Goal: Transaction & Acquisition: Purchase product/service

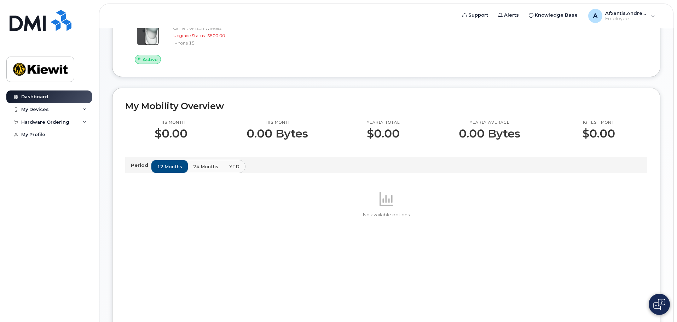
scroll to position [141, 0]
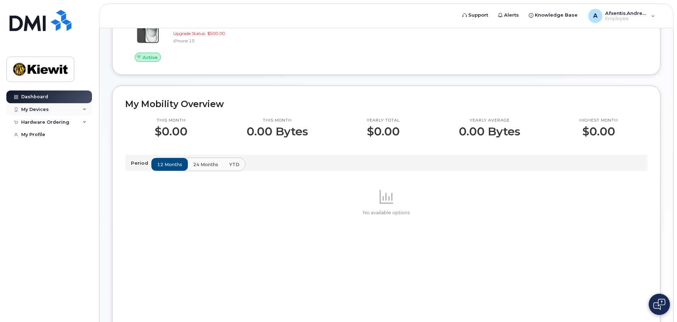
click at [42, 109] on div "My Devices" at bounding box center [35, 110] width 28 height 6
click at [46, 109] on div "My Devices" at bounding box center [35, 110] width 28 height 6
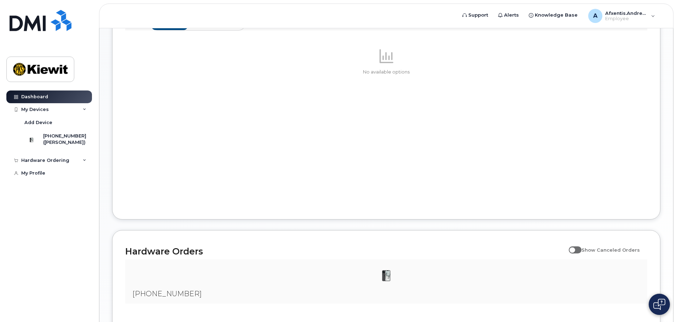
scroll to position [340, 0]
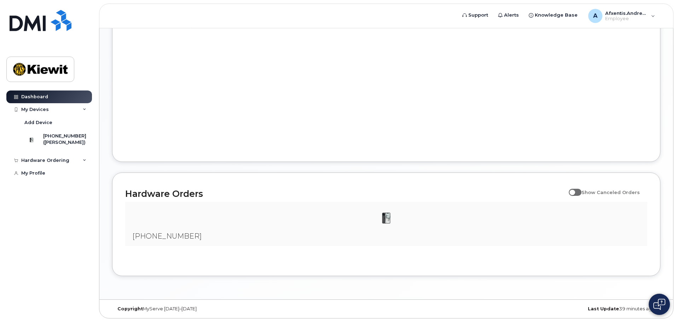
click at [580, 191] on span at bounding box center [574, 192] width 13 height 7
click at [574, 191] on input "Show Canceled Orders" at bounding box center [571, 189] width 6 height 6
click at [366, 225] on div at bounding box center [386, 218] width 511 height 21
click at [581, 192] on span at bounding box center [574, 192] width 13 height 7
click at [574, 191] on input "Show Canceled Orders" at bounding box center [571, 189] width 6 height 6
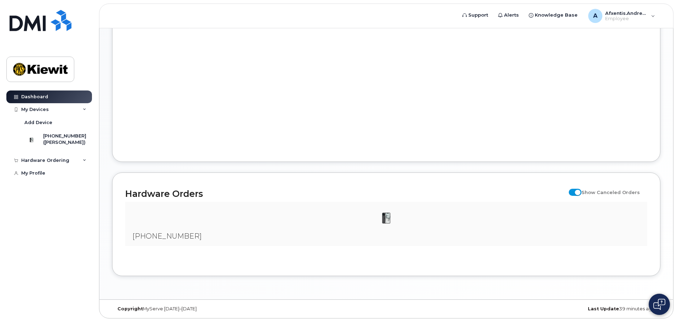
checkbox input "false"
click at [35, 167] on div "Hardware Ordering" at bounding box center [49, 160] width 86 height 13
click at [39, 176] on div "My Orders" at bounding box center [36, 173] width 25 height 6
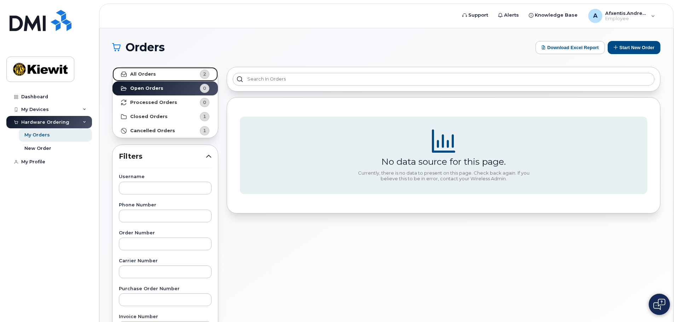
click at [162, 72] on link "All Orders 2" at bounding box center [164, 74] width 105 height 14
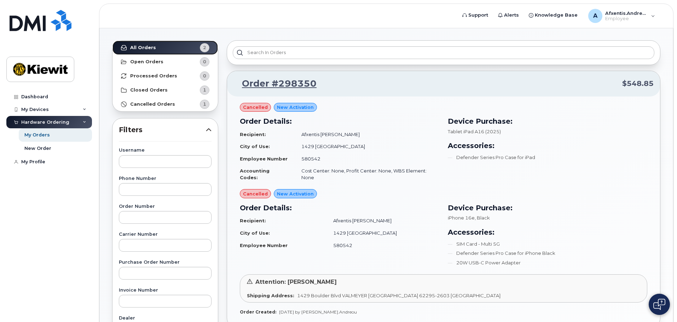
scroll to position [71, 0]
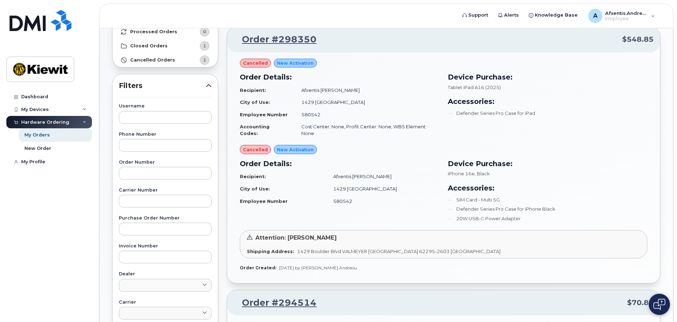
click at [292, 146] on span "New Activation" at bounding box center [295, 149] width 37 height 7
click at [287, 63] on span "New Activation" at bounding box center [295, 63] width 37 height 7
click at [328, 80] on h3 "Order Details:" at bounding box center [339, 77] width 199 height 11
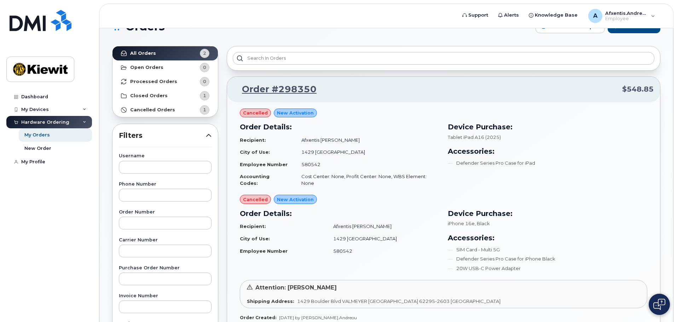
scroll to position [0, 0]
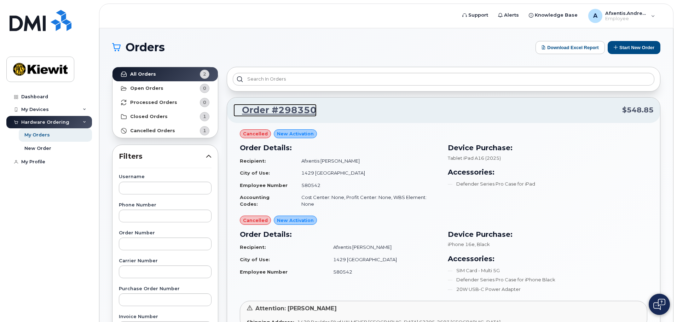
click at [285, 108] on link "Order #298350" at bounding box center [274, 110] width 83 height 13
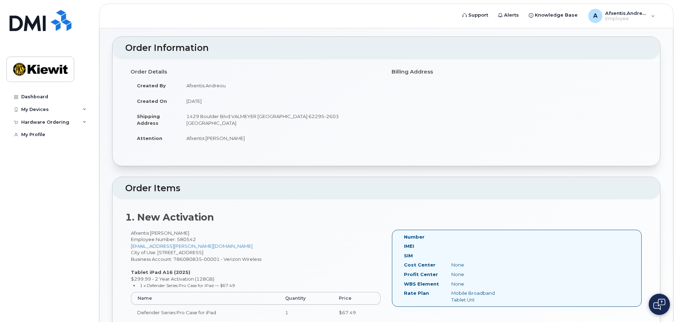
scroll to position [71, 0]
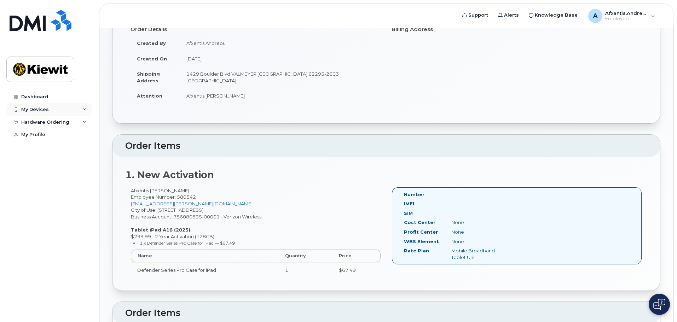
click at [68, 110] on div "My Devices" at bounding box center [49, 109] width 86 height 13
click at [76, 162] on div "Hardware Ordering" at bounding box center [49, 160] width 86 height 13
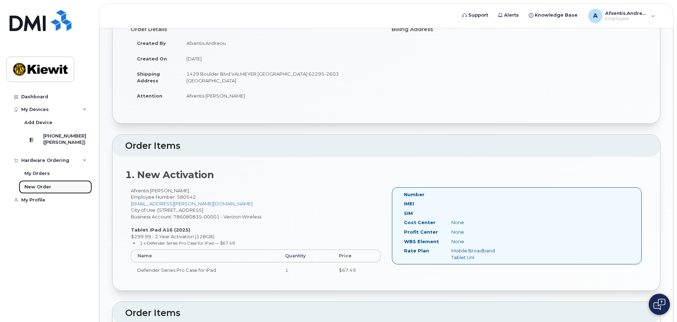
click at [45, 188] on div "New Order" at bounding box center [37, 187] width 27 height 6
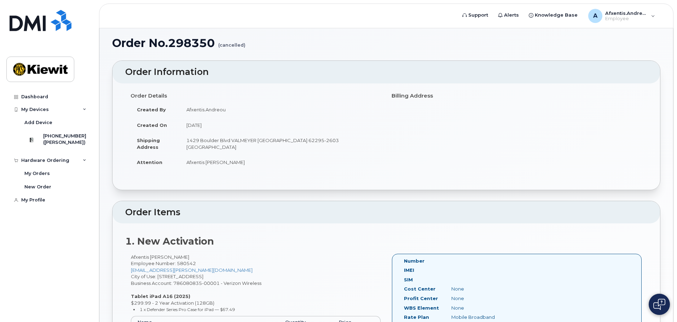
scroll to position [0, 0]
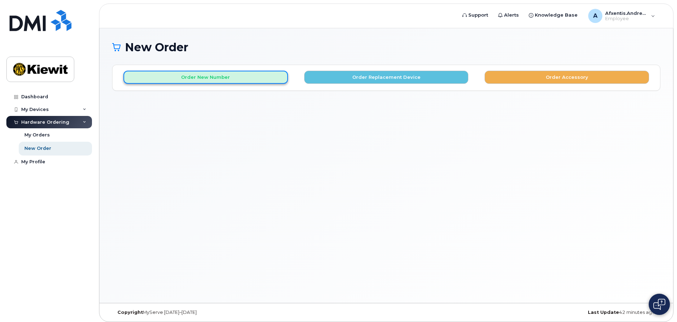
click at [224, 76] on button "Order New Number" at bounding box center [205, 77] width 164 height 13
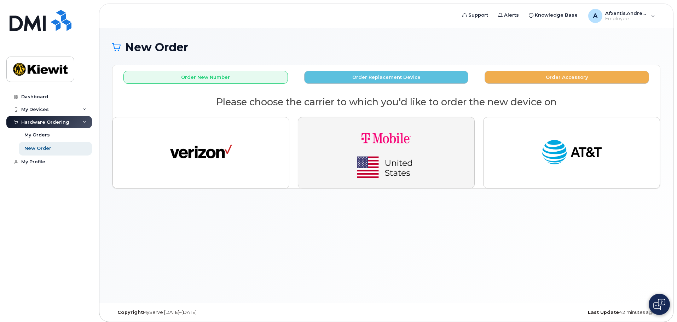
click at [446, 139] on button "button" at bounding box center [386, 152] width 177 height 71
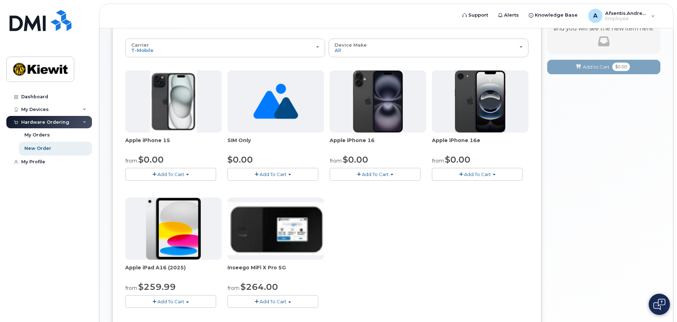
scroll to position [71, 0]
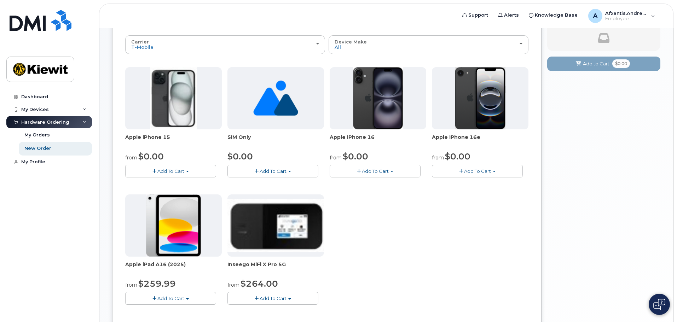
click at [152, 172] on button "Add To Cart" at bounding box center [170, 171] width 91 height 12
click at [165, 183] on link "$0.00 - 2 year Activation (128GB)" at bounding box center [172, 184] width 91 height 9
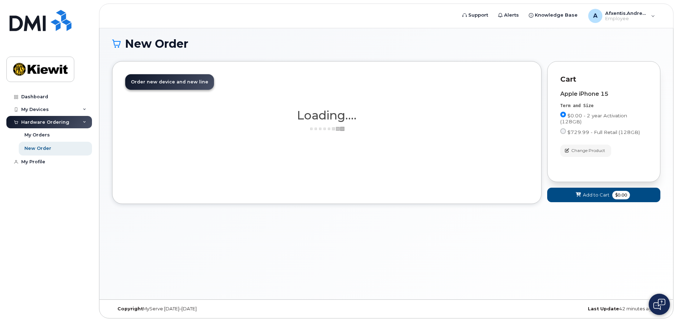
scroll to position [4, 0]
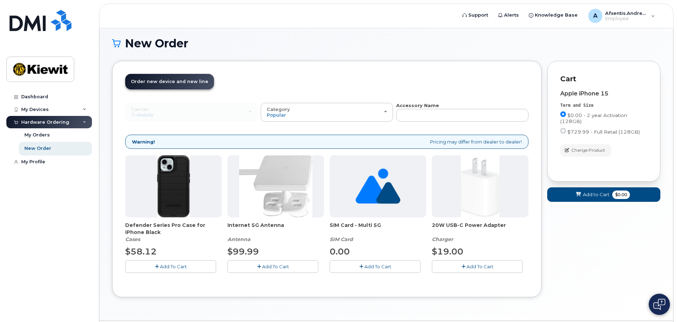
click at [162, 264] on span "Add To Cart" at bounding box center [173, 267] width 27 height 6
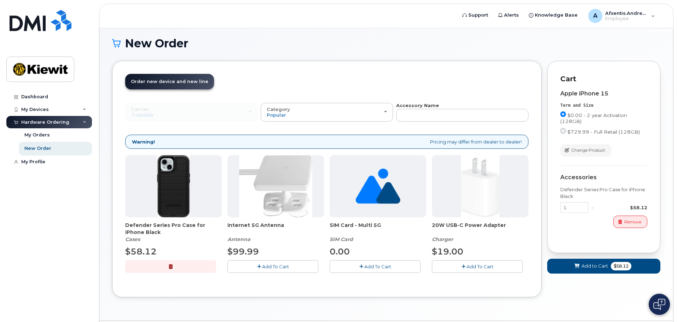
click at [375, 268] on span "Add To Cart" at bounding box center [377, 267] width 27 height 6
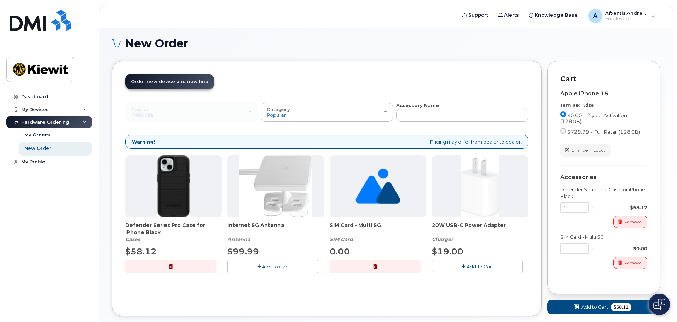
click at [469, 270] on button "Add To Cart" at bounding box center [477, 266] width 91 height 12
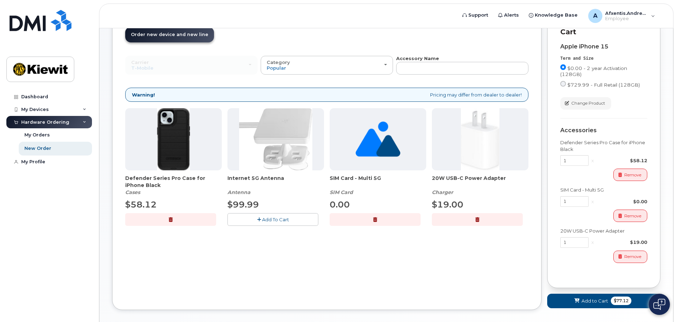
scroll to position [85, 0]
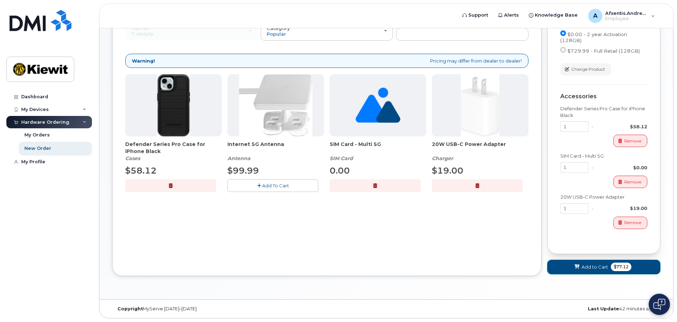
click at [577, 264] on span at bounding box center [576, 267] width 7 height 7
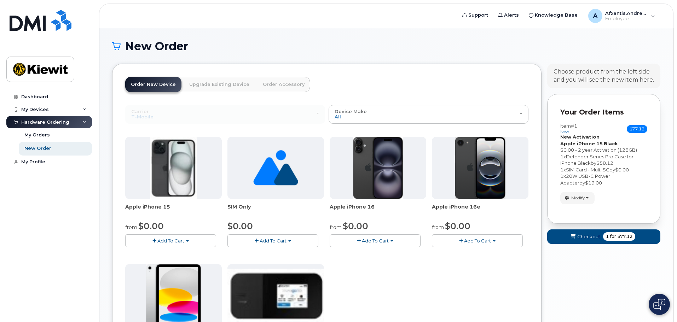
scroll to position [0, 0]
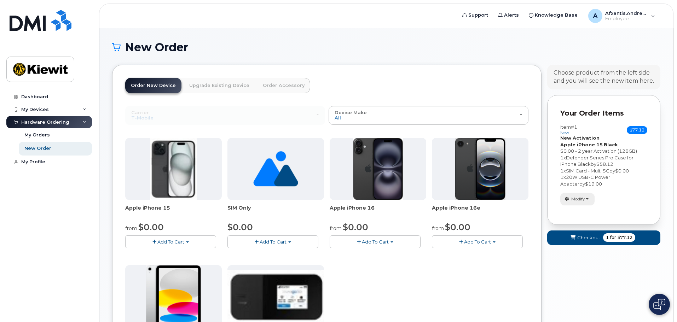
click at [589, 196] on button "Modify" at bounding box center [577, 199] width 34 height 12
click at [606, 239] on span "1" at bounding box center [607, 237] width 3 height 6
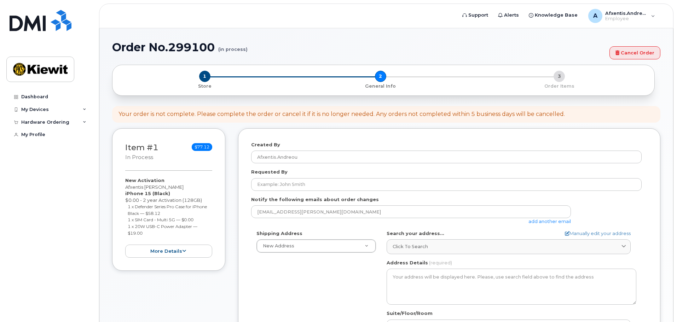
select select
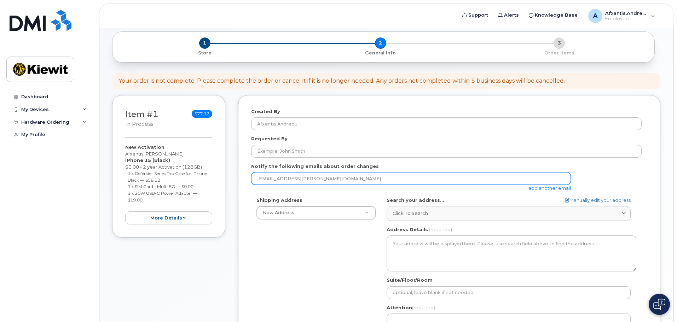
scroll to position [35, 0]
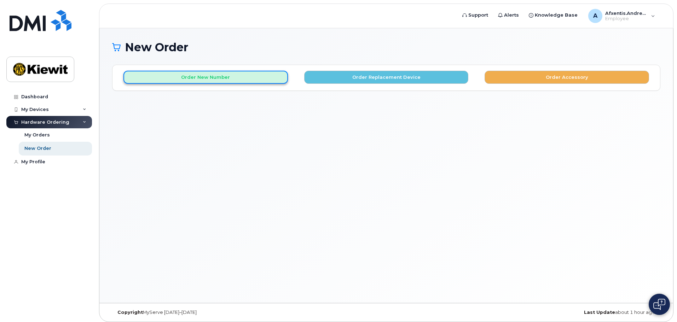
click at [217, 76] on button "Order New Number" at bounding box center [205, 77] width 164 height 13
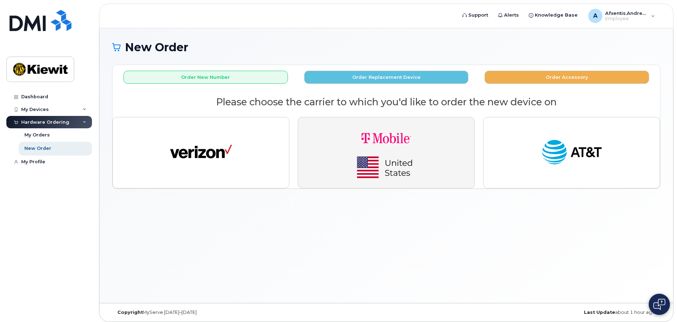
click at [415, 150] on img "button" at bounding box center [386, 152] width 99 height 59
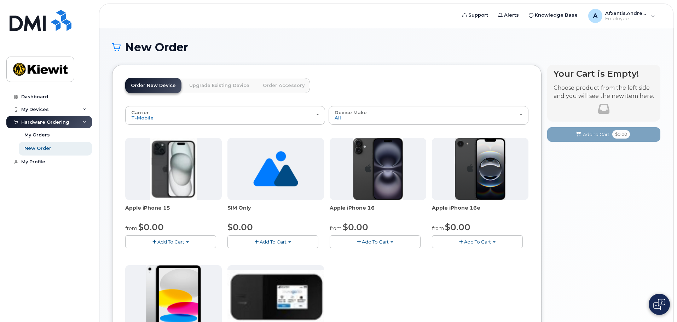
click at [163, 243] on span "Add To Cart" at bounding box center [170, 242] width 27 height 6
click at [165, 253] on link "$0.00 - 2 year Activation (128GB)" at bounding box center [172, 255] width 91 height 9
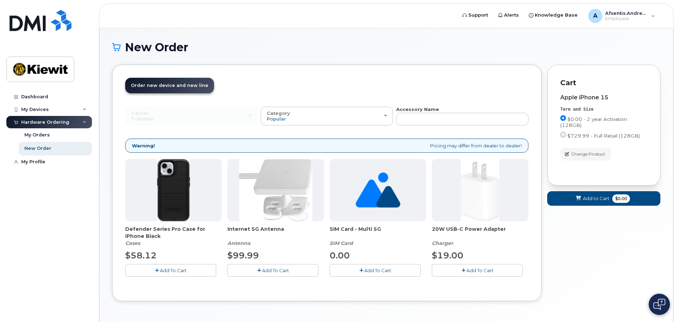
click at [172, 272] on span "Add To Cart" at bounding box center [173, 271] width 27 height 6
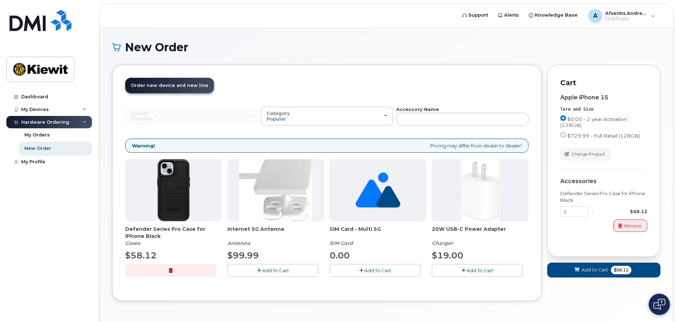
click at [356, 274] on button "Add To Cart" at bounding box center [375, 270] width 91 height 12
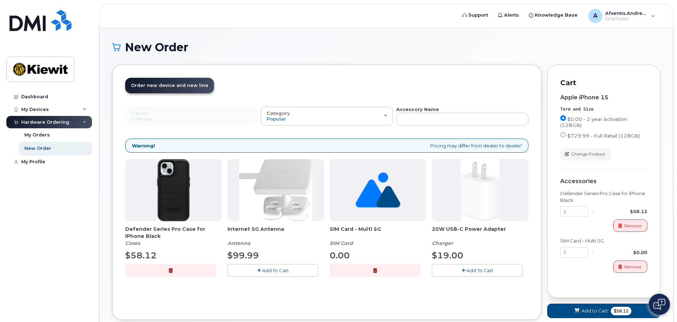
click at [461, 272] on icon "button" at bounding box center [463, 270] width 4 height 5
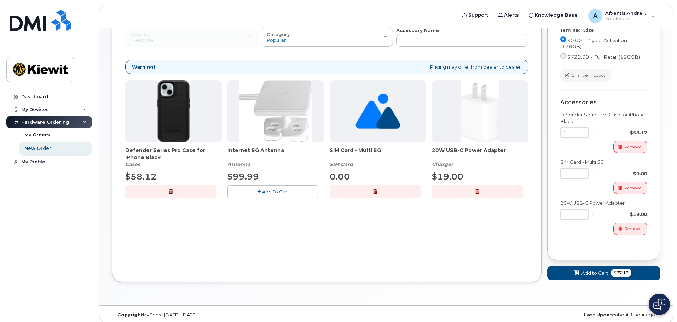
scroll to position [85, 0]
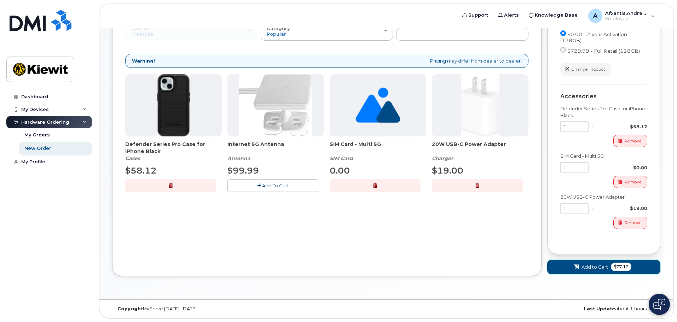
click at [572, 269] on button "Add to Cart $77.12" at bounding box center [603, 267] width 113 height 14
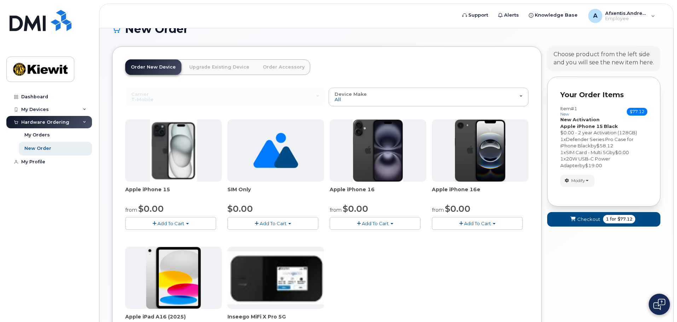
scroll to position [14, 0]
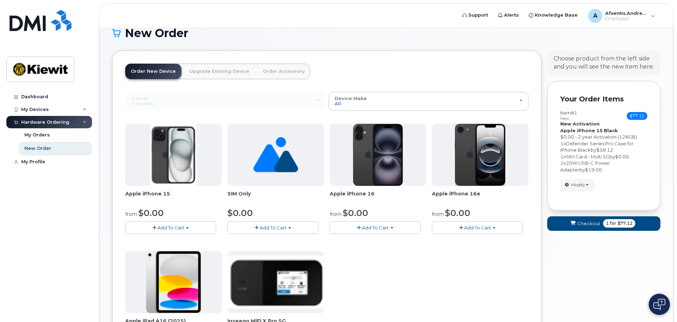
click at [155, 229] on span "button" at bounding box center [154, 228] width 4 height 5
click at [157, 239] on link "$0.00 - 2 year Activation (128GB)" at bounding box center [172, 241] width 91 height 9
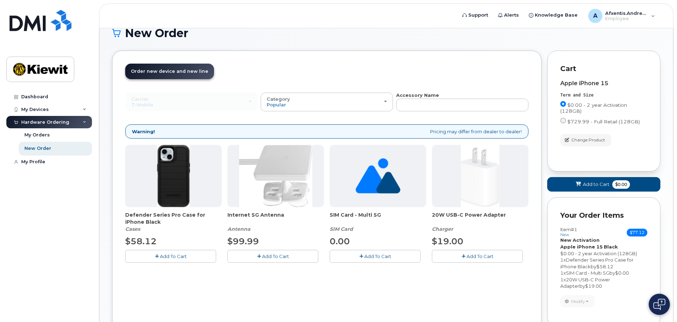
click at [157, 255] on icon "button" at bounding box center [157, 256] width 4 height 5
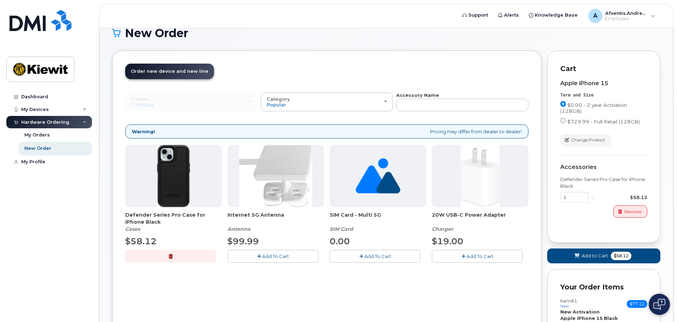
click at [368, 259] on button "Add To Cart" at bounding box center [375, 256] width 91 height 12
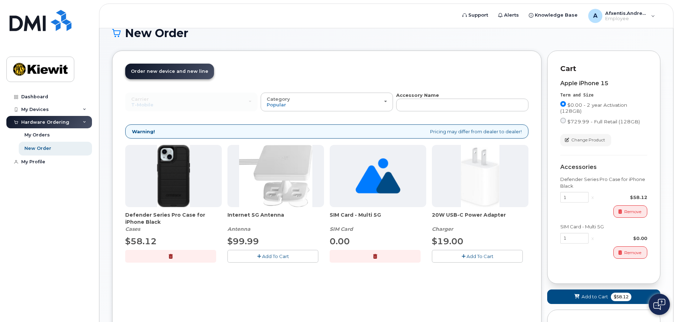
click at [471, 257] on span "Add To Cart" at bounding box center [479, 256] width 27 height 6
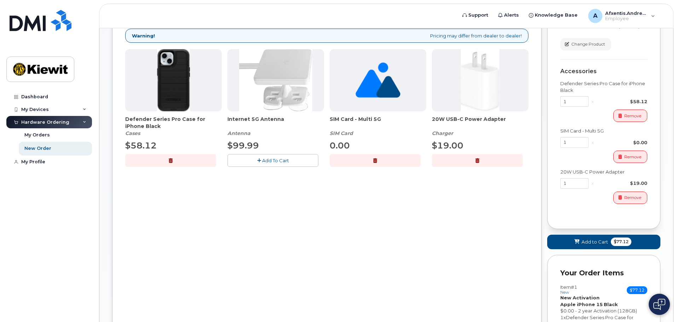
scroll to position [120, 0]
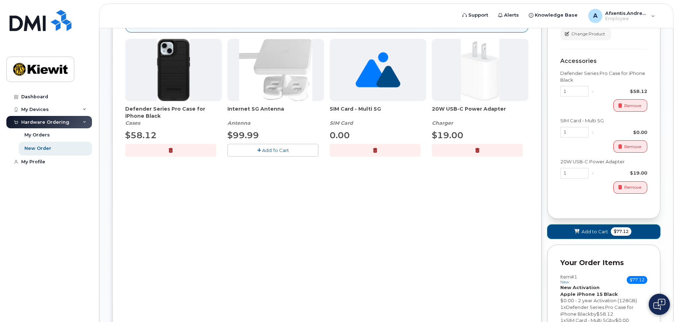
click at [589, 233] on span "Add to Cart" at bounding box center [594, 231] width 27 height 7
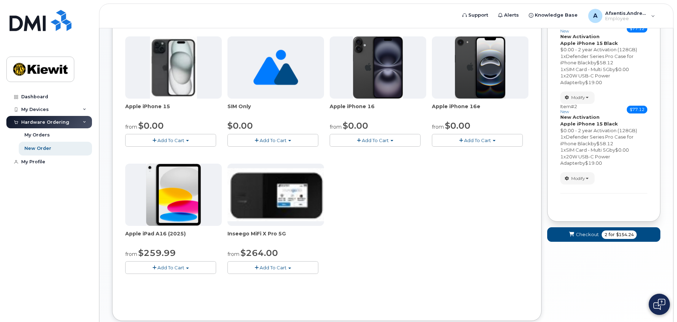
scroll to position [111, 0]
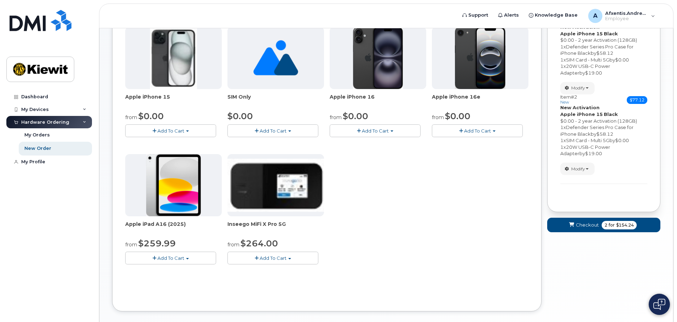
click at [148, 260] on button "Add To Cart" at bounding box center [170, 258] width 91 height 12
click at [172, 274] on link "$259.99 - 2 Year Activation (128GB)" at bounding box center [176, 271] width 98 height 9
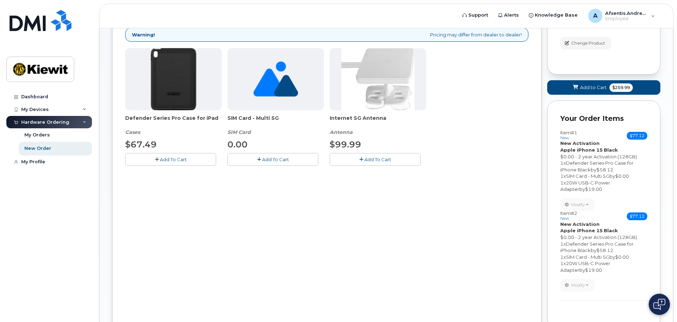
click at [158, 161] on icon "button" at bounding box center [157, 159] width 4 height 5
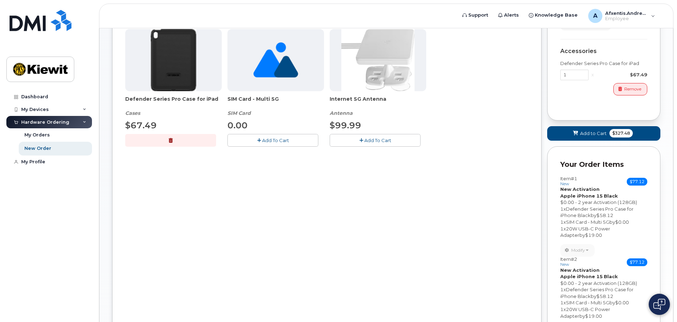
scroll to position [103, 0]
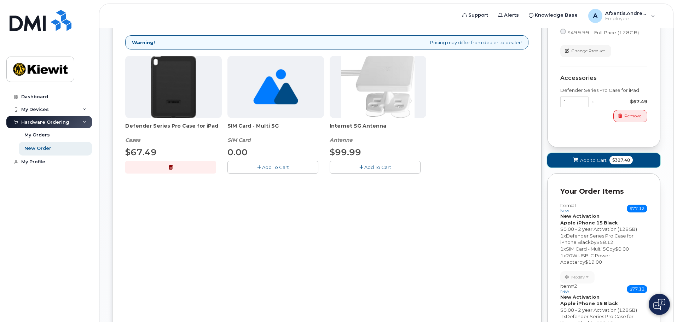
click at [593, 160] on span "Add to Cart" at bounding box center [593, 160] width 27 height 7
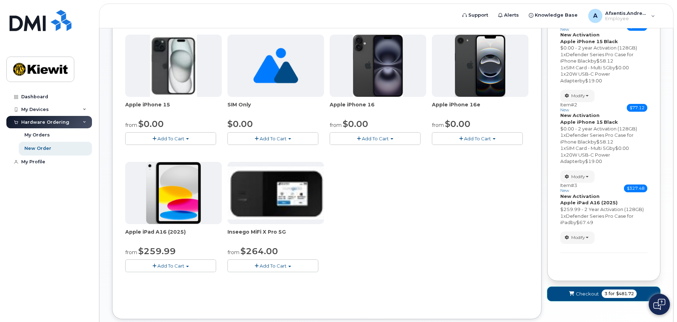
click at [585, 294] on span "Checkout" at bounding box center [587, 294] width 23 height 7
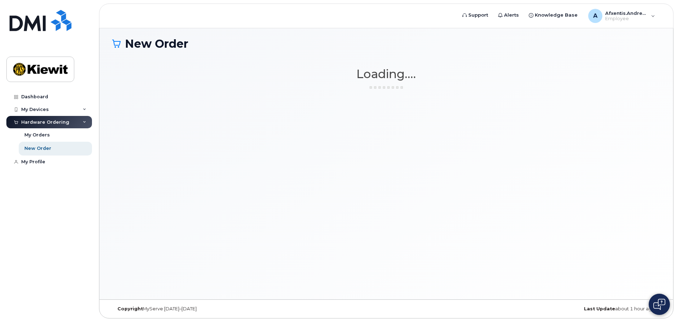
scroll to position [4, 0]
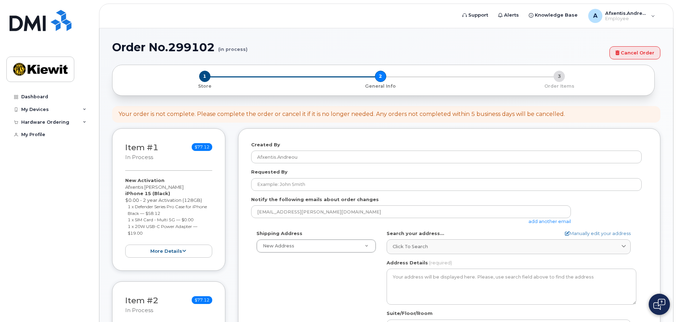
select select
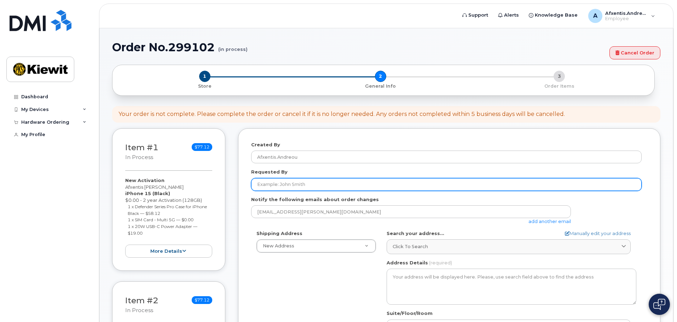
click at [332, 185] on input "Requested By" at bounding box center [446, 184] width 390 height 13
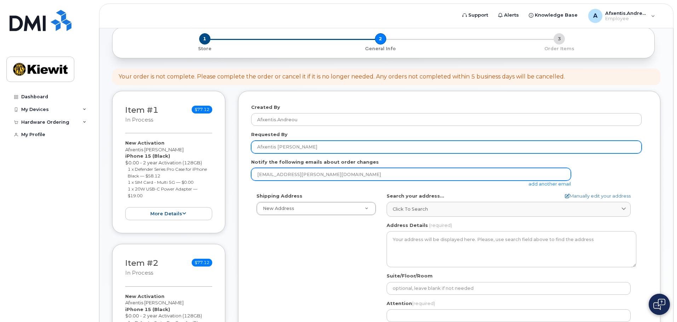
scroll to position [71, 0]
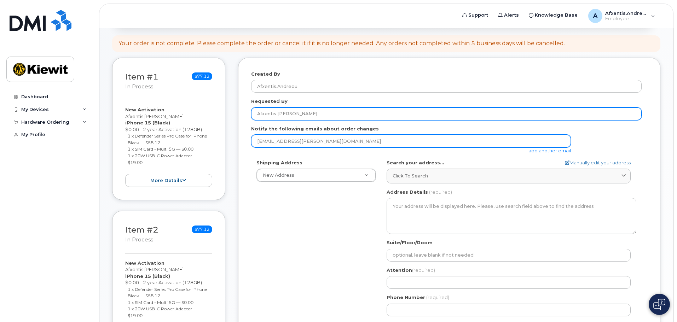
type input "Afxentis [PERSON_NAME]"
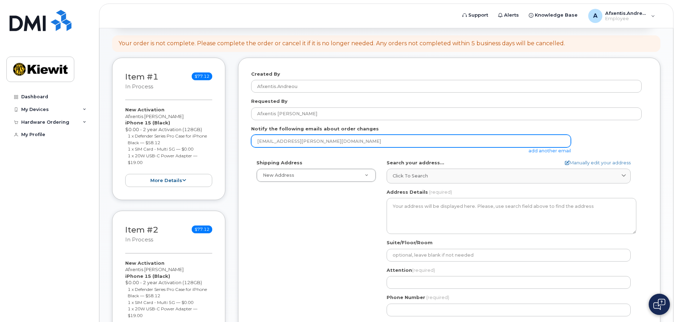
click at [336, 138] on input "[EMAIL_ADDRESS][PERSON_NAME][DOMAIN_NAME]" at bounding box center [411, 141] width 320 height 13
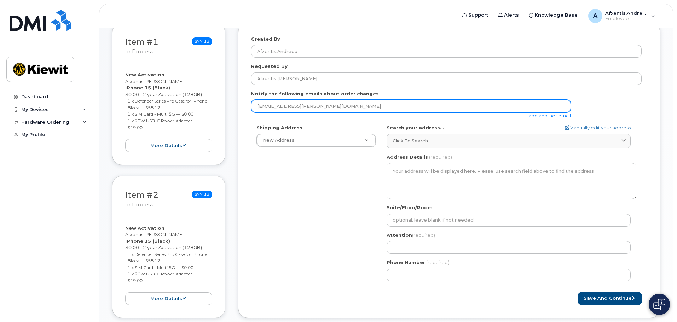
scroll to position [106, 0]
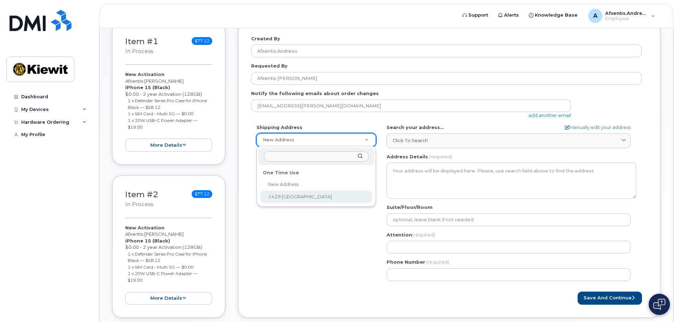
select select "1429 [GEOGRAPHIC_DATA]"
type textarea "1429 Boulder Blvd VALMEYER [GEOGRAPHIC_DATA] 62295-2603 [GEOGRAPHIC_DATA]"
type input "Afxentis [PERSON_NAME]"
type input "3316881616"
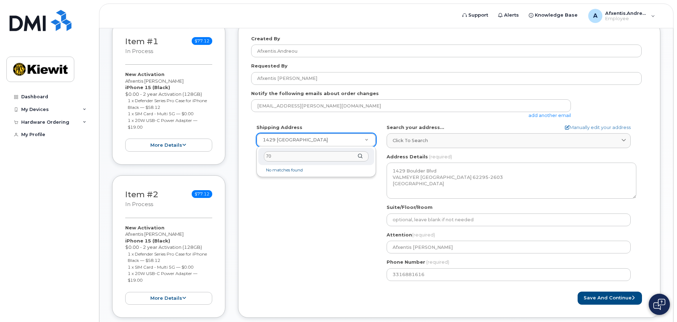
type input "7"
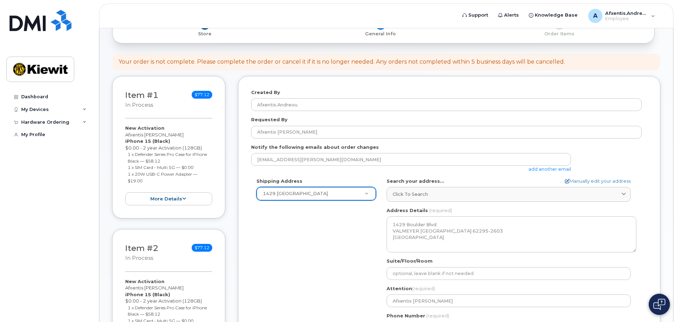
scroll to position [212, 0]
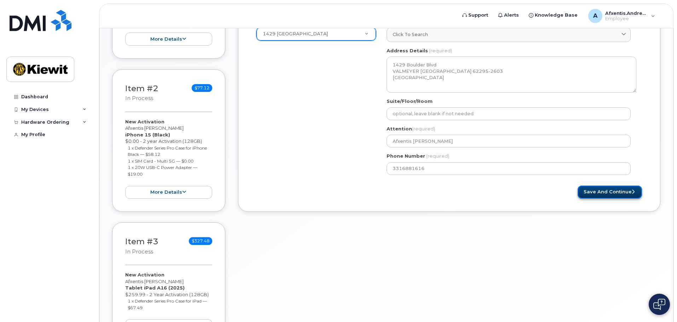
click at [604, 196] on button "Save and Continue" at bounding box center [609, 192] width 64 height 13
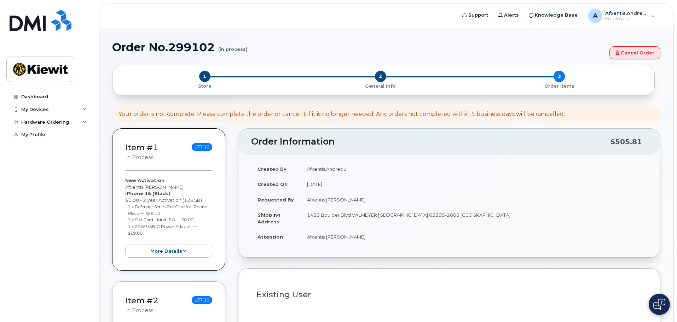
select select
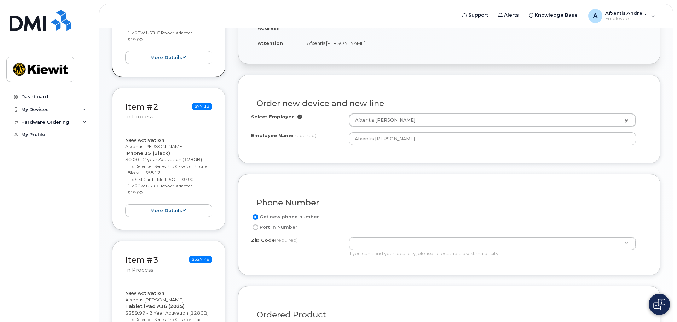
scroll to position [262, 0]
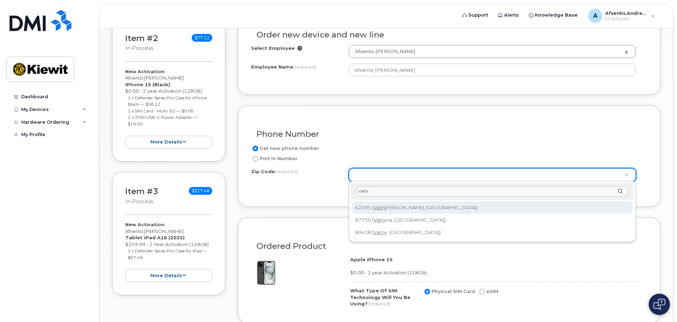
type input "valm"
type input "62295 ([PERSON_NAME], [GEOGRAPHIC_DATA])"
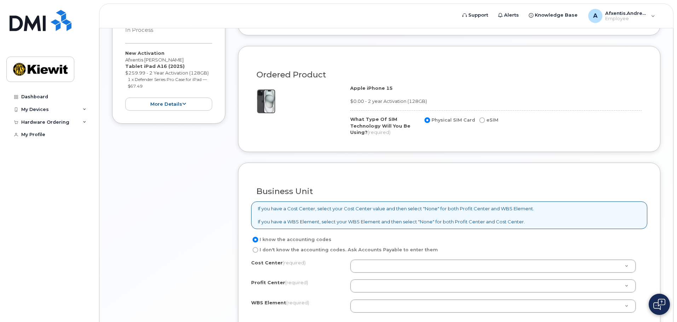
scroll to position [439, 0]
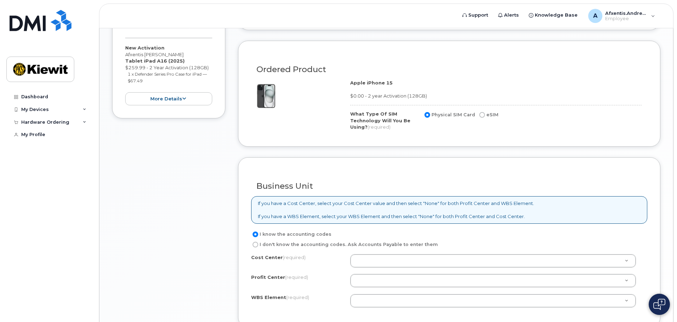
click at [481, 115] on input "eSIM" at bounding box center [482, 115] width 6 height 6
radio input "true"
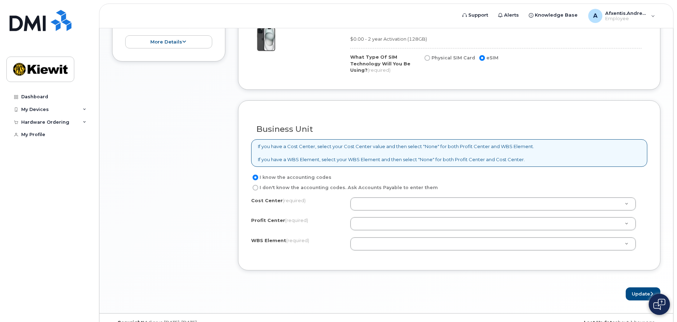
scroll to position [510, 0]
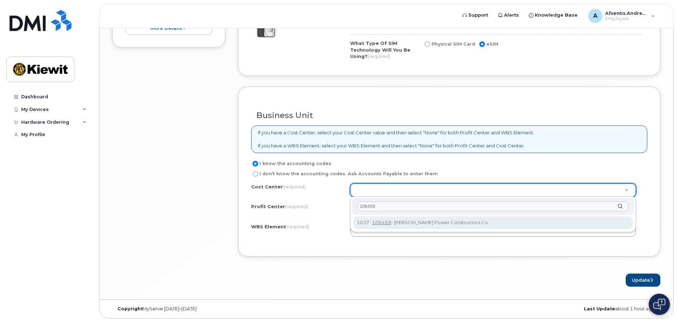
type input "106459"
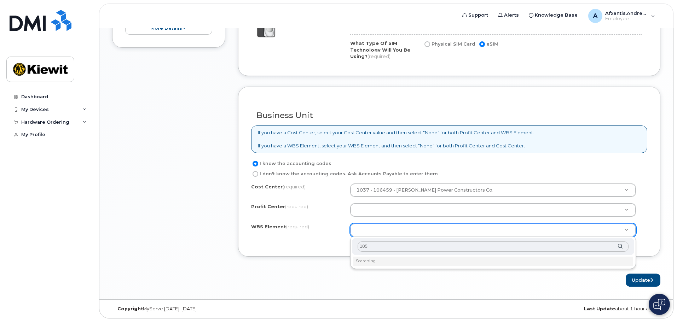
type input "1050"
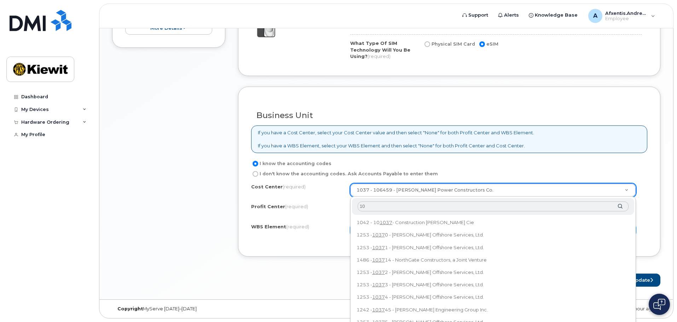
type input "1"
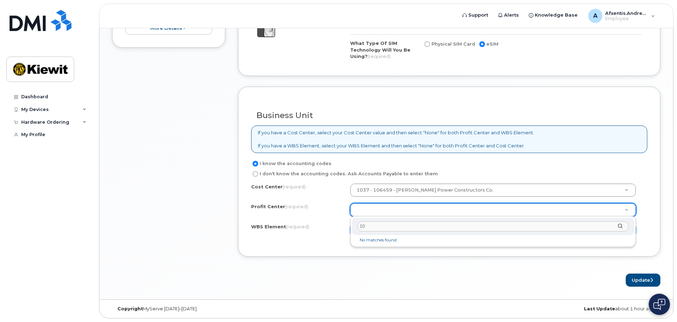
type input "1"
type input "[GEOGRAPHIC_DATA]"
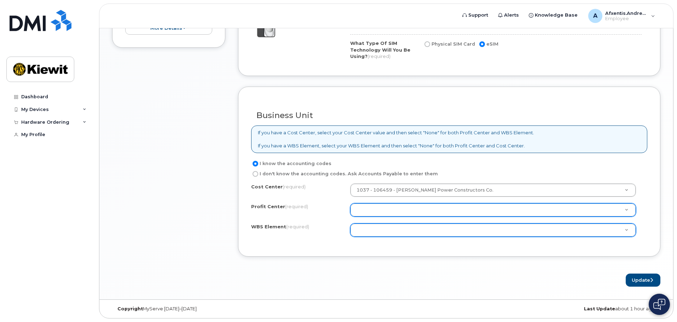
click at [255, 175] on input "I don't know the accounting codes. Ask Accounts Payable to enter them" at bounding box center [255, 174] width 6 height 6
radio input "true"
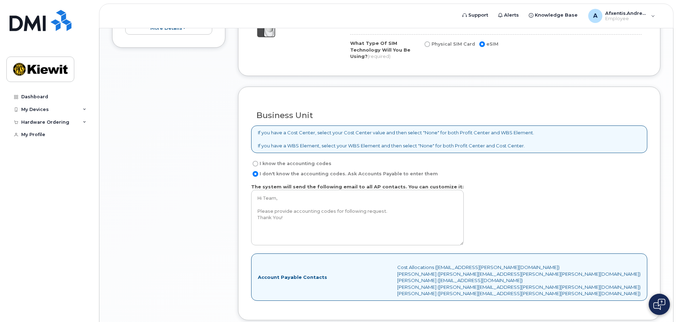
click at [254, 161] on input "I know the accounting codes" at bounding box center [255, 164] width 6 height 6
radio input "true"
select select
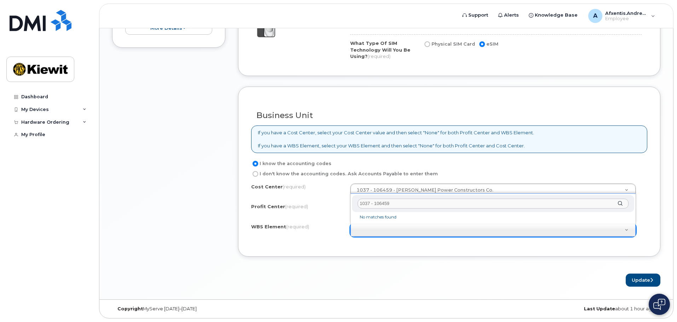
scroll to position [0, 0]
type input "1037 - 106459.1050"
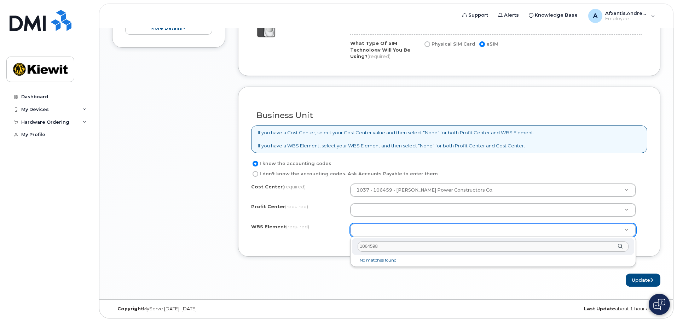
type input "106459"
